Goal: Task Accomplishment & Management: Manage account settings

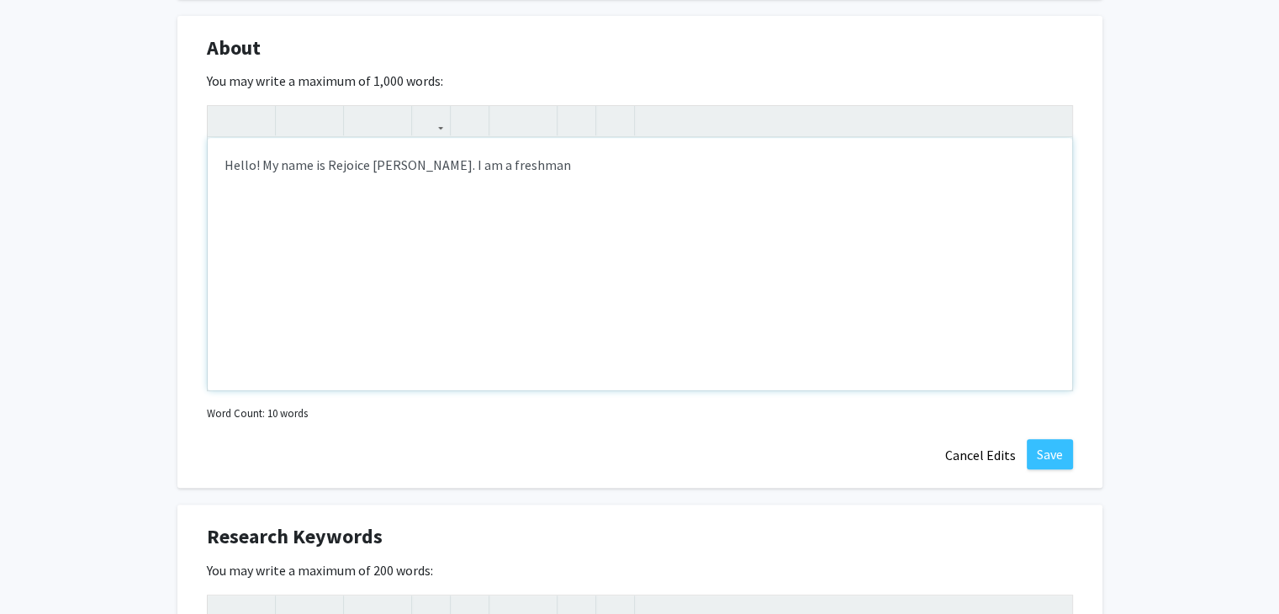
click at [458, 165] on div "Hello! My name is Rejoice [PERSON_NAME]. I am a freshman" at bounding box center [640, 264] width 865 height 252
click at [574, 168] on div "Hello! My name is Rejoice [PERSON_NAME]. I am a college freshman" at bounding box center [640, 264] width 865 height 252
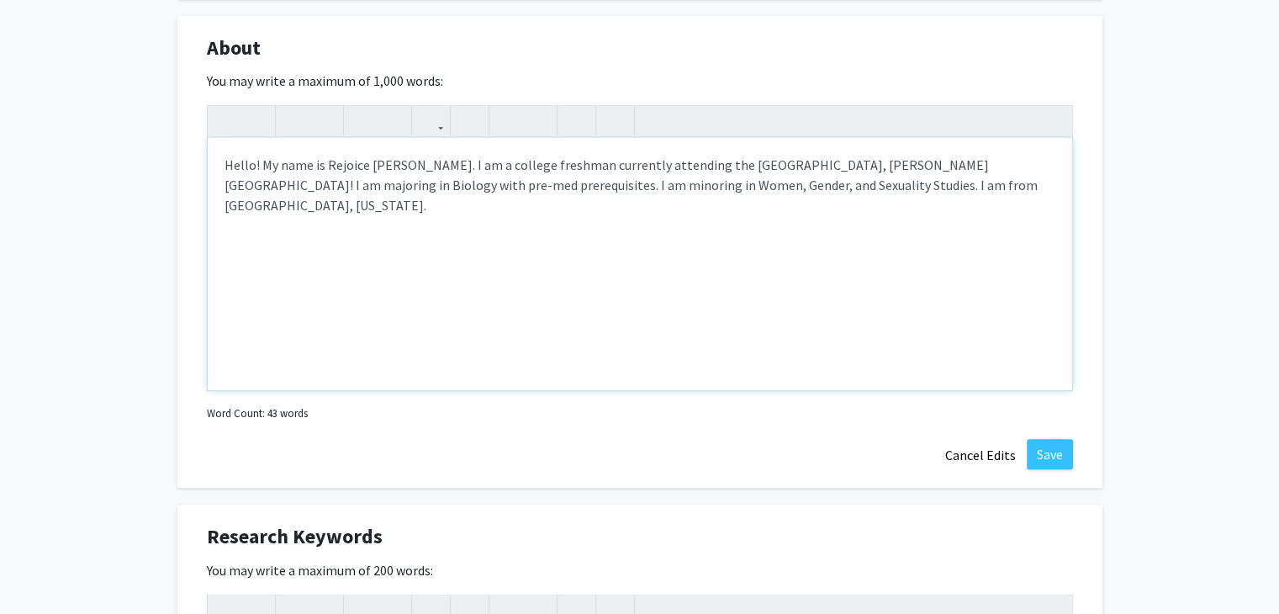
click at [763, 185] on div "Hello! My name is Rejoice [PERSON_NAME]. I am a college freshman currently atte…" at bounding box center [640, 264] width 865 height 252
click at [711, 199] on div "Hello! My name is Rejoice [PERSON_NAME]. I am a college freshman currently atte…" at bounding box center [640, 264] width 865 height 252
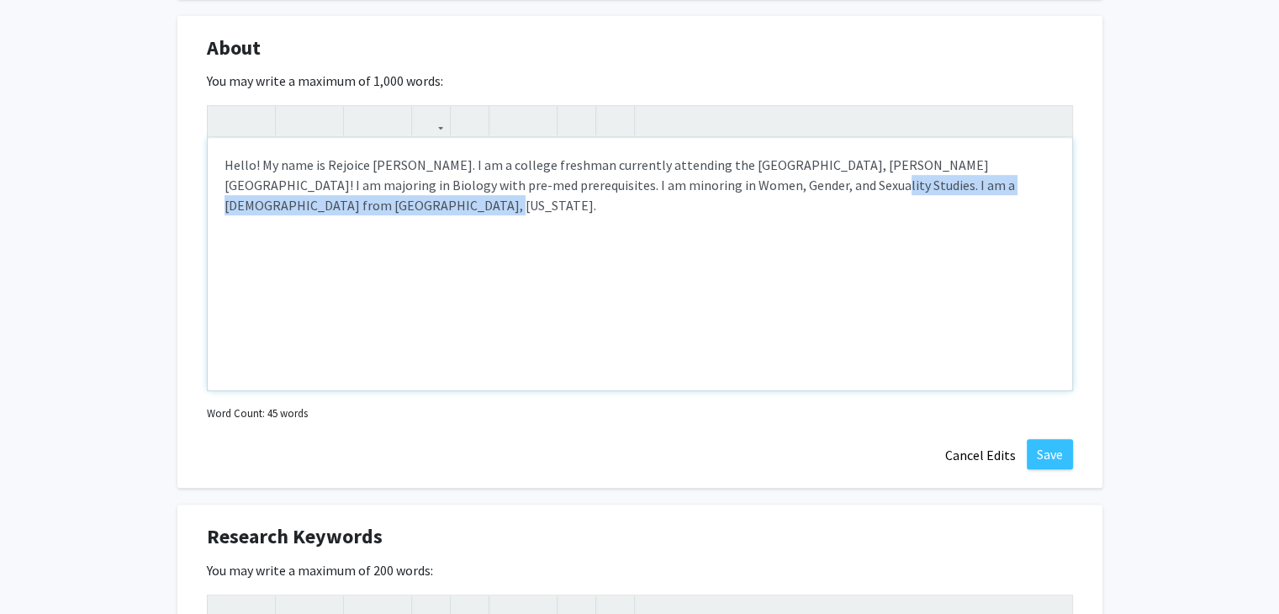
drag, startPoint x: 743, startPoint y: 183, endPoint x: 753, endPoint y: 198, distance: 18.2
click at [753, 198] on div "Hello! My name is Rejoice [PERSON_NAME]. I am a college freshman currently atte…" at bounding box center [640, 264] width 865 height 252
copy div "I am a [DEMOGRAPHIC_DATA] from [GEOGRAPHIC_DATA][PERSON_NAME], [US_STATE]."
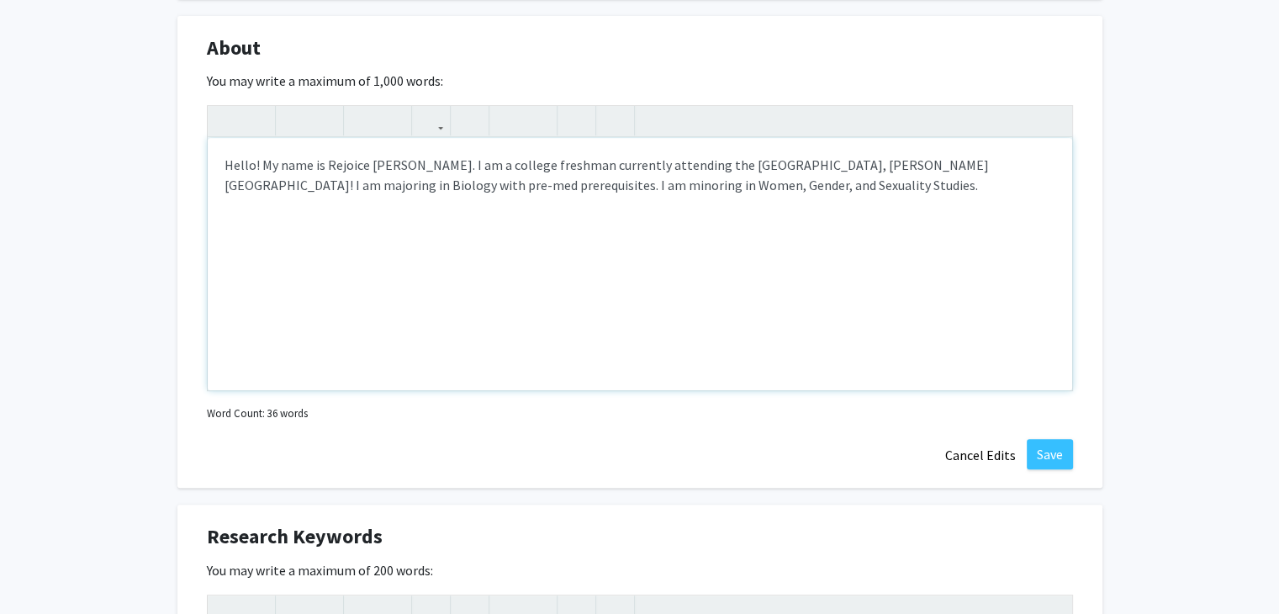
click at [421, 164] on div "Hello! My name is Rejoice [PERSON_NAME]. I am a college freshman currently atte…" at bounding box center [640, 264] width 865 height 252
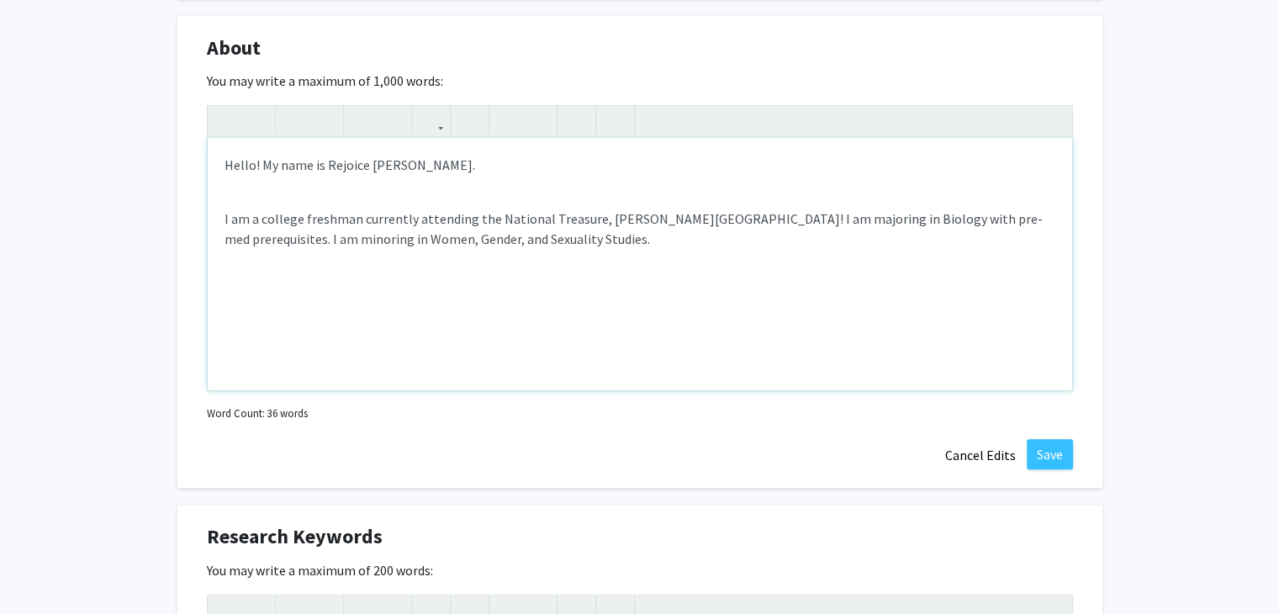
click at [426, 164] on p "Hello! My name is Rejoice [PERSON_NAME]." at bounding box center [640, 165] width 831 height 20
click at [220, 217] on div "Hello! My name is Rejoice [PERSON_NAME]. I am a [DEMOGRAPHIC_DATA] from [GEOGRA…" at bounding box center [640, 264] width 865 height 252
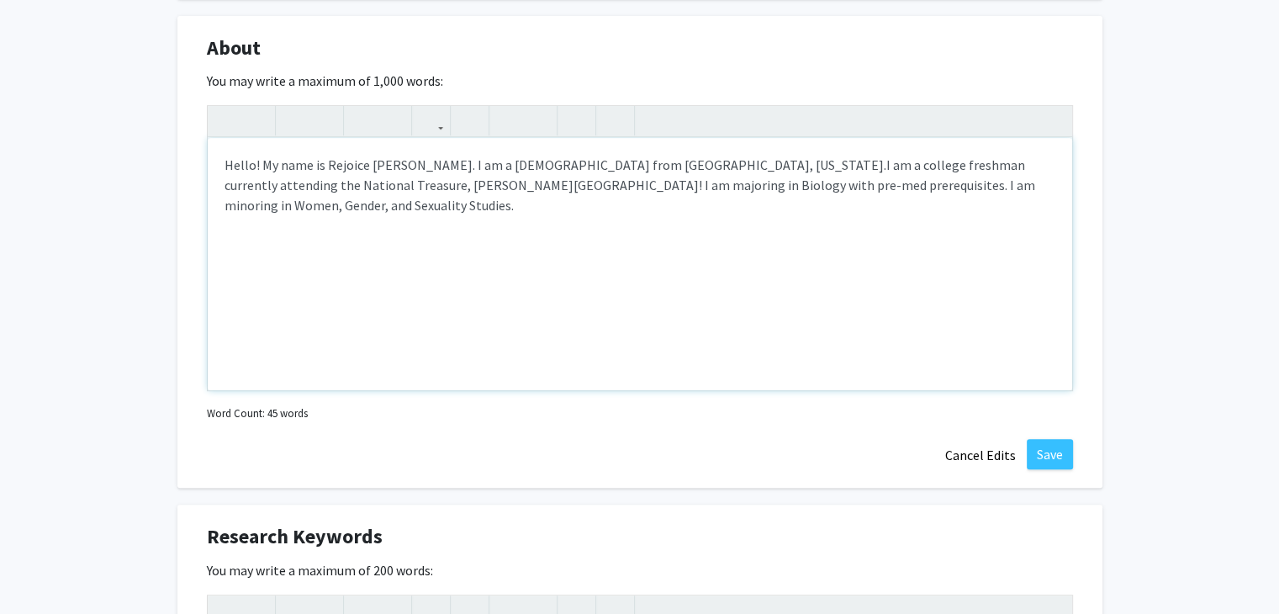
click at [302, 213] on p "Hello! My name is Rejoice [PERSON_NAME]. I am a [DEMOGRAPHIC_DATA] from [GEOGRA…" at bounding box center [640, 185] width 831 height 61
click at [347, 211] on p "Hello! My name is Rejoice [PERSON_NAME]. I am a [DEMOGRAPHIC_DATA] from [GEOGRA…" at bounding box center [640, 185] width 831 height 61
type textarea "<p>Hello! My name is Rejoice [PERSON_NAME]. I am a [DEMOGRAPHIC_DATA] from [GEO…"
